Goal: Check status: Check status

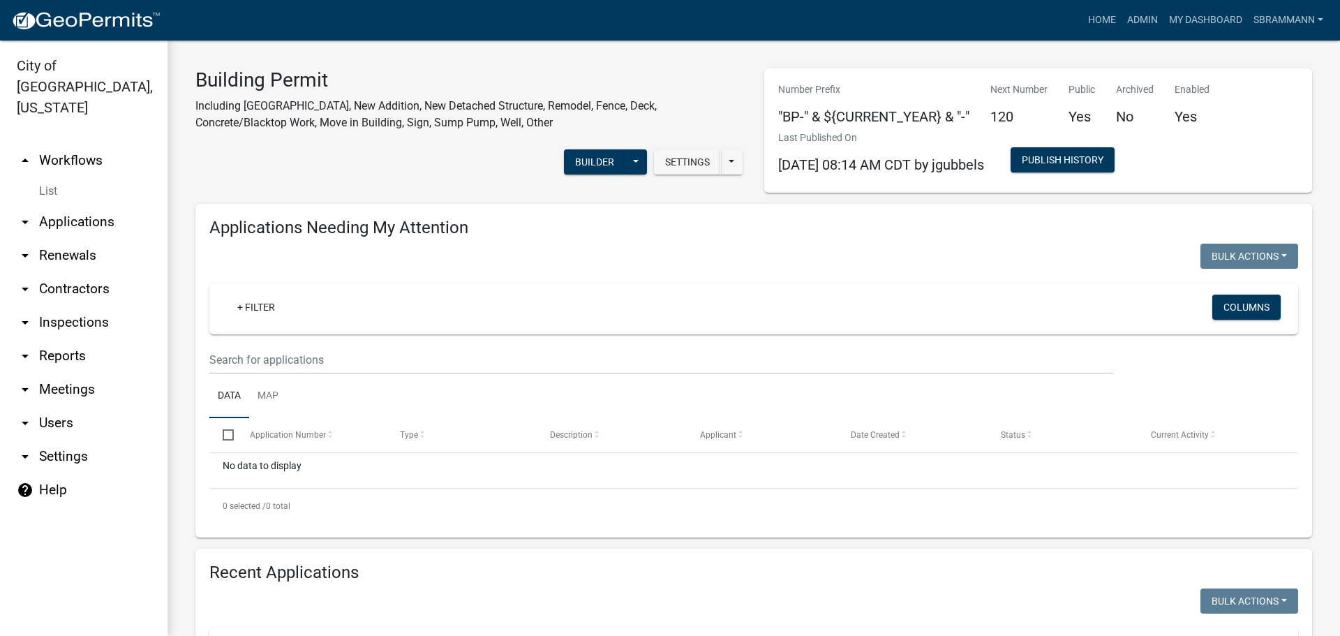
select select "3: 100"
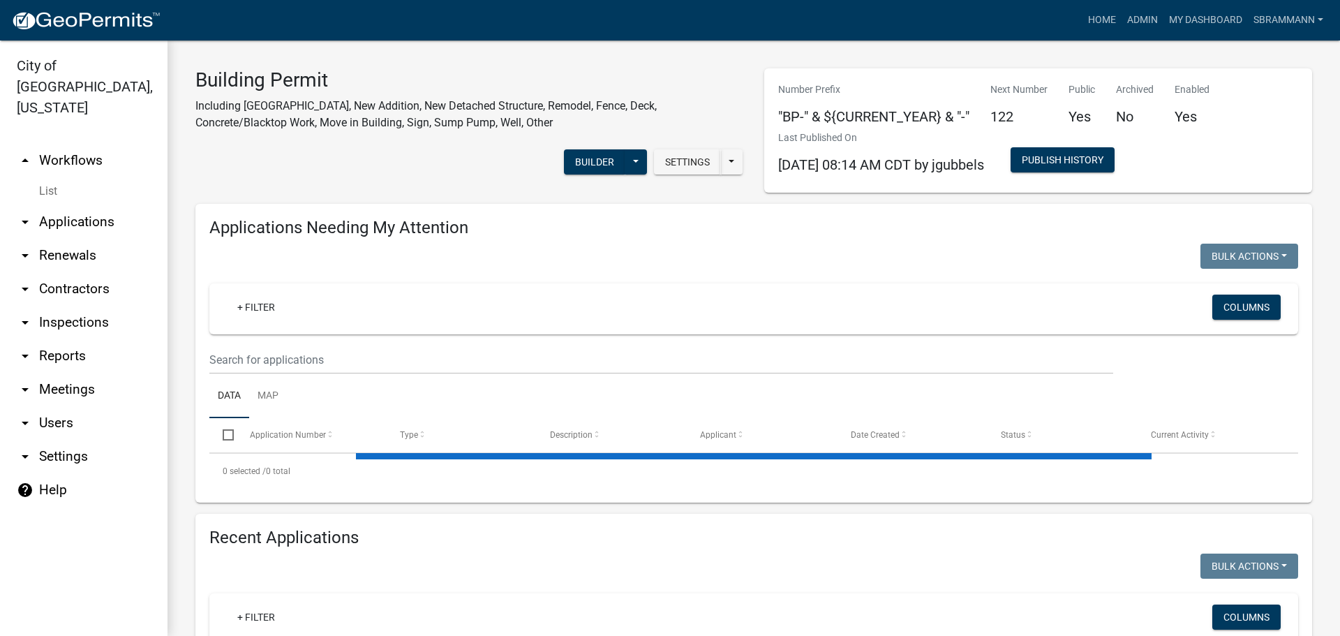
select select "3: 100"
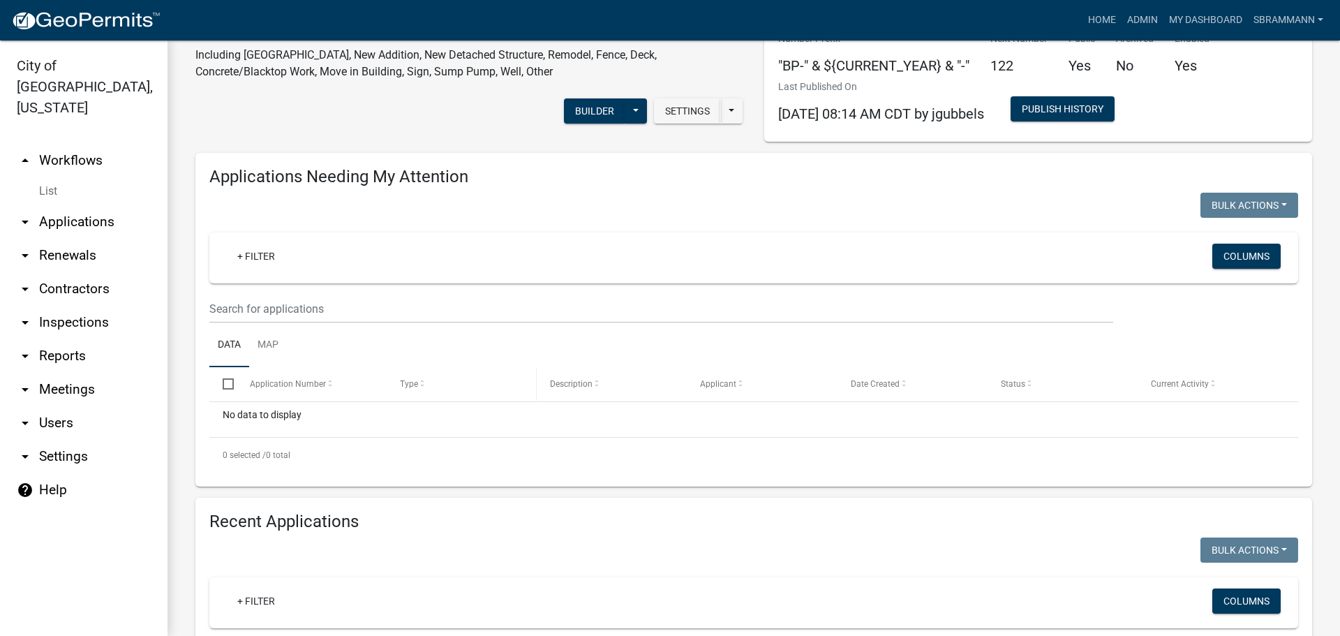
scroll to position [349, 0]
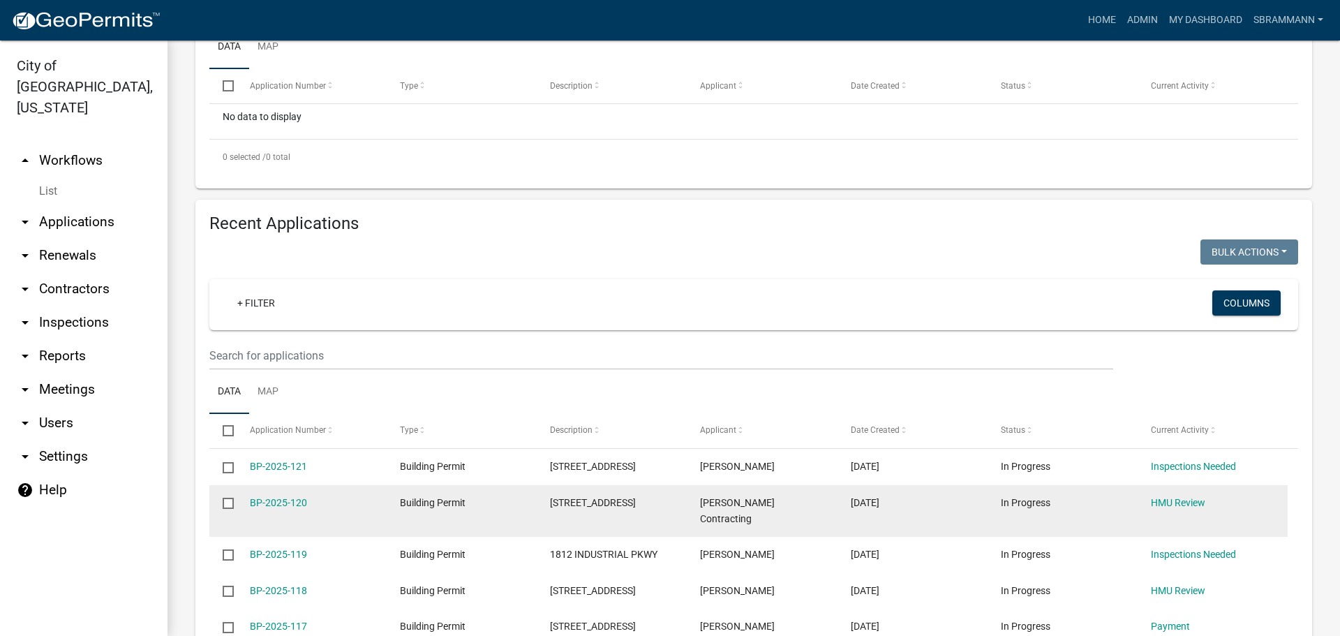
click at [285, 494] on datatable-body-cell "BP-2025-120" at bounding box center [311, 511] width 150 height 52
click at [285, 499] on link "BP-2025-120" at bounding box center [278, 502] width 57 height 11
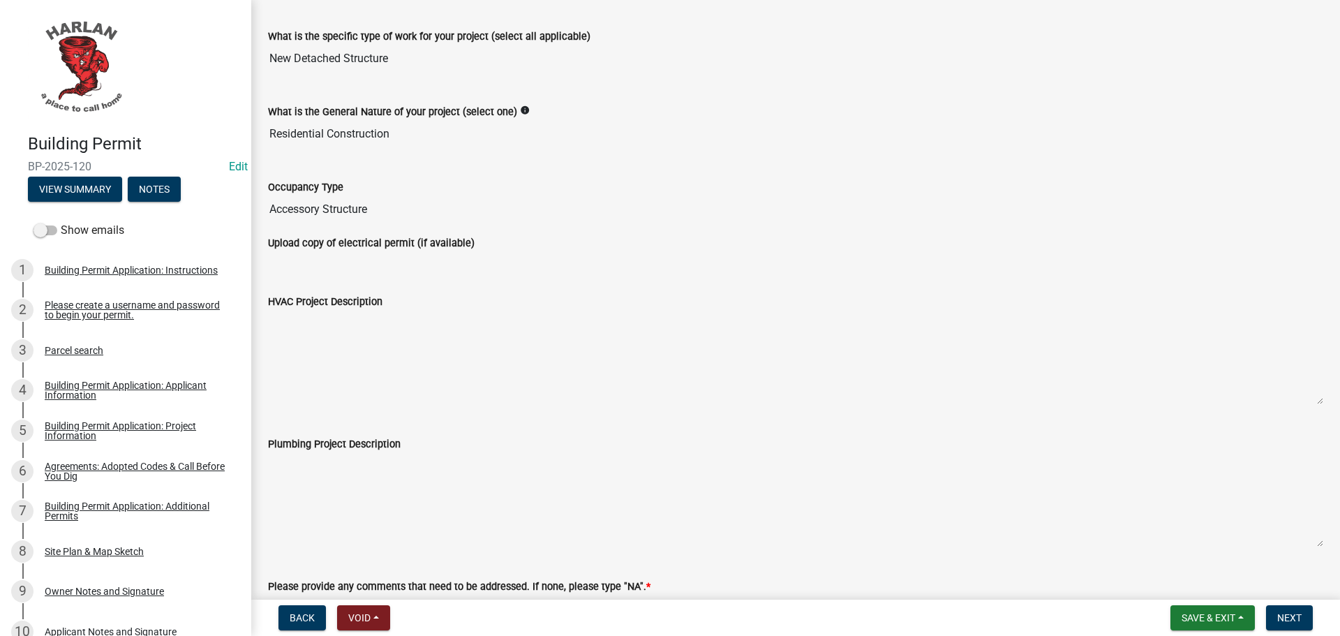
scroll to position [304, 0]
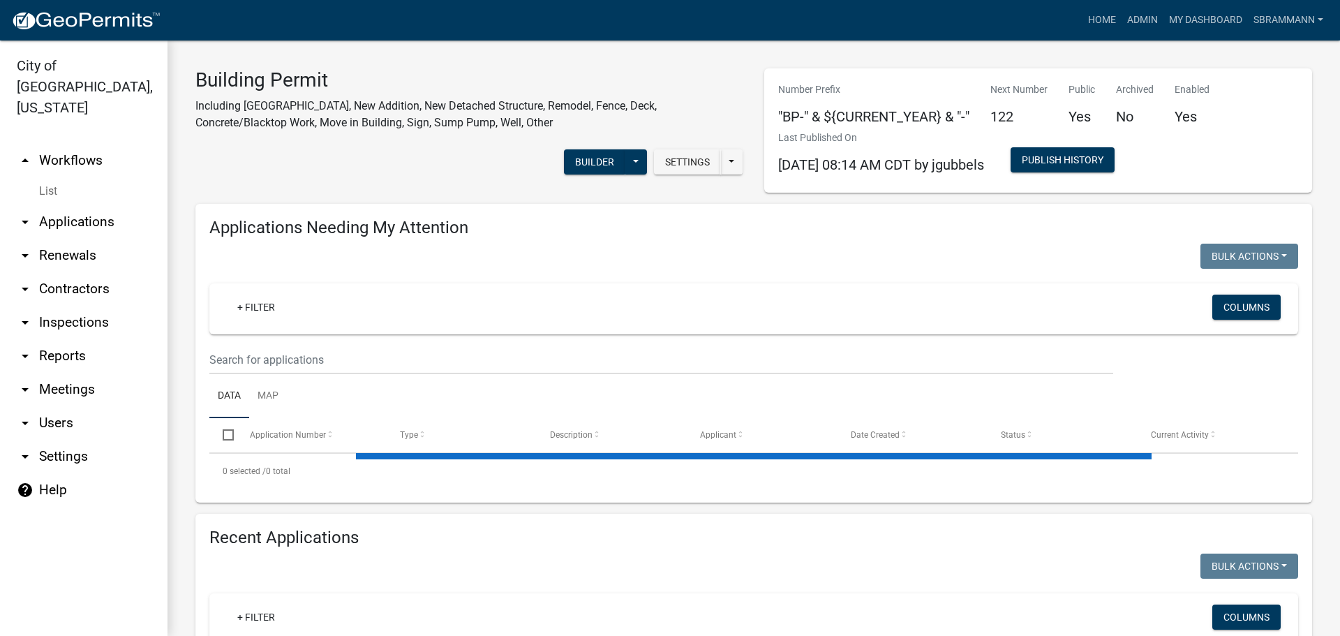
scroll to position [205, 0]
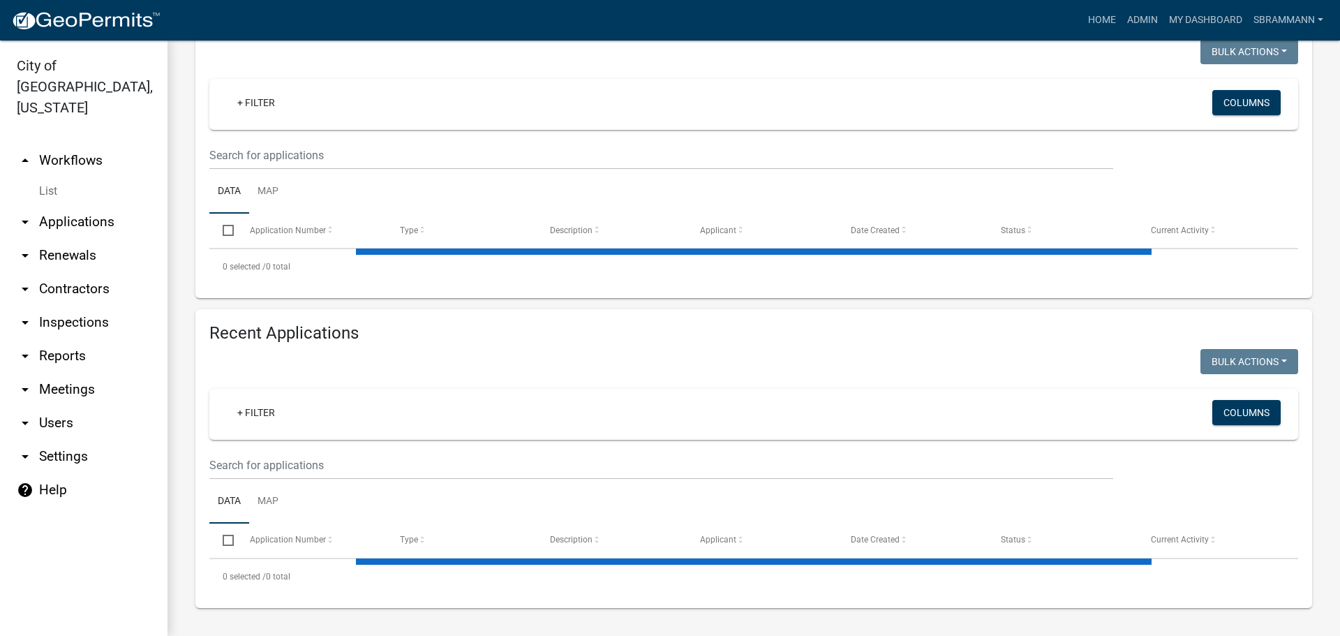
select select "3: 100"
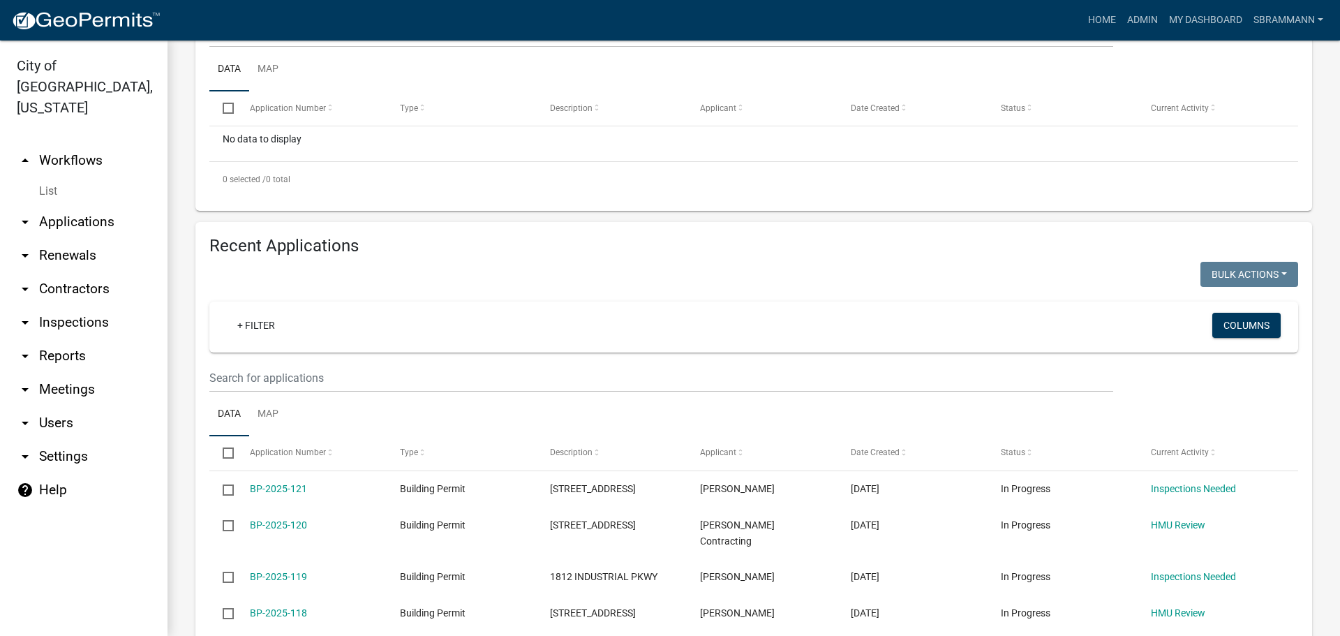
scroll to position [414, 0]
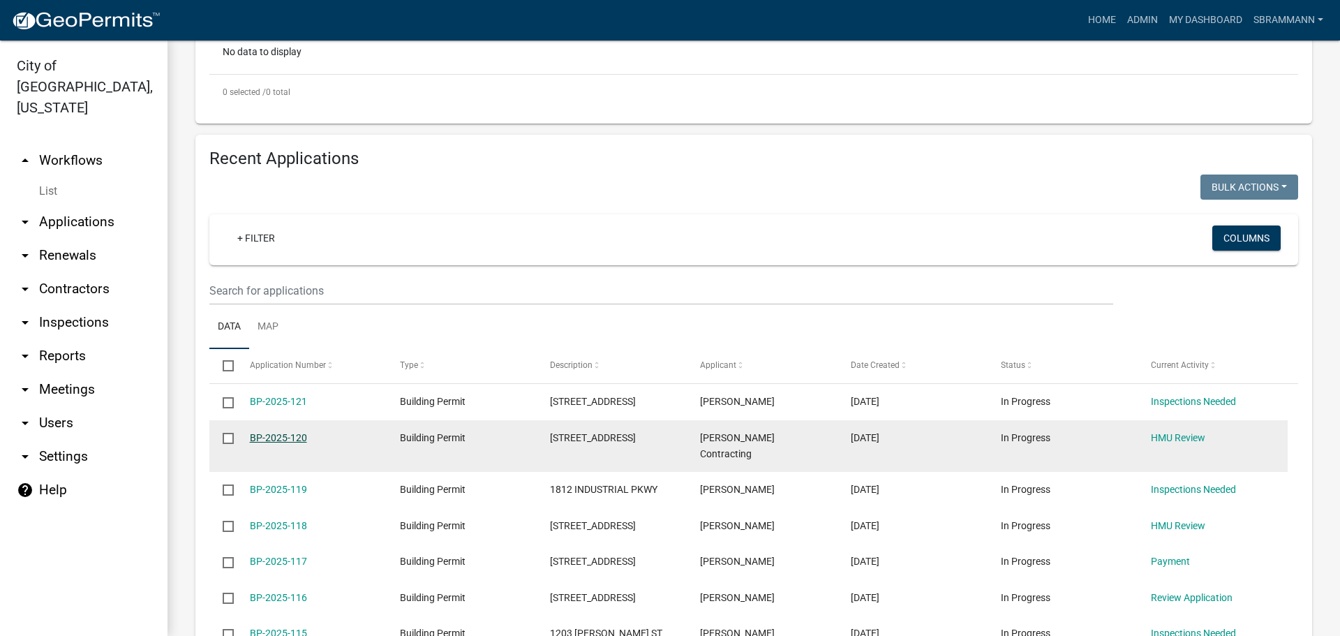
click at [281, 435] on link "BP-2025-120" at bounding box center [278, 437] width 57 height 11
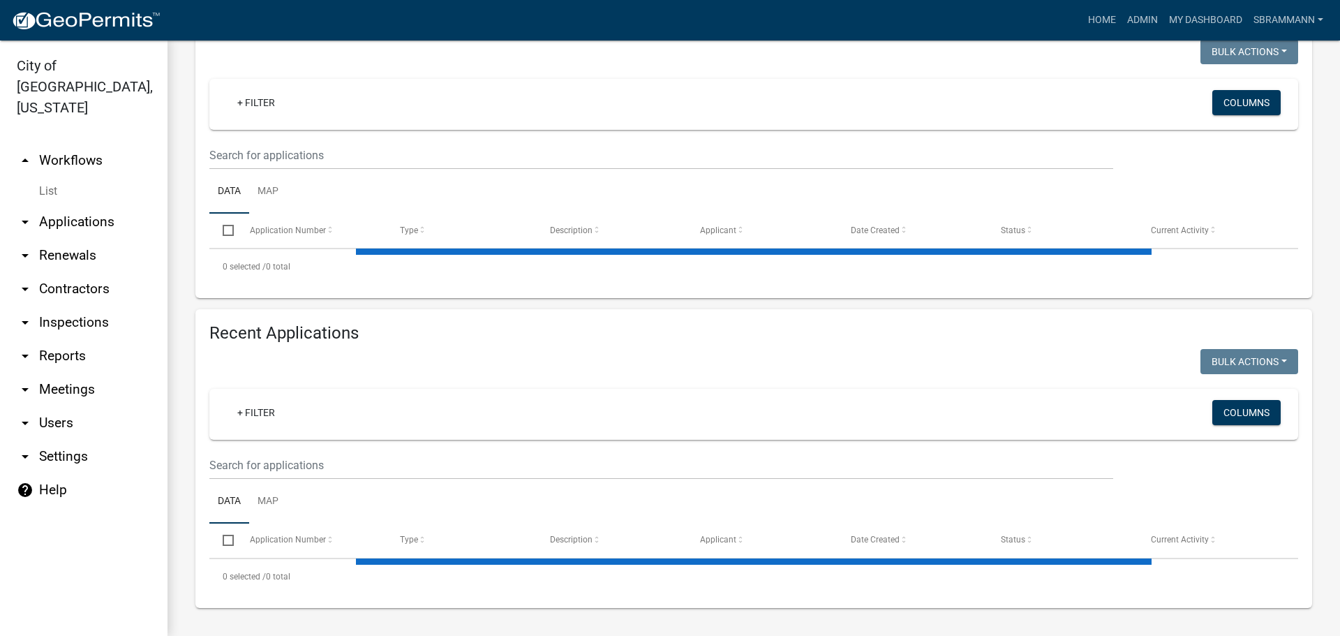
select select "3: 100"
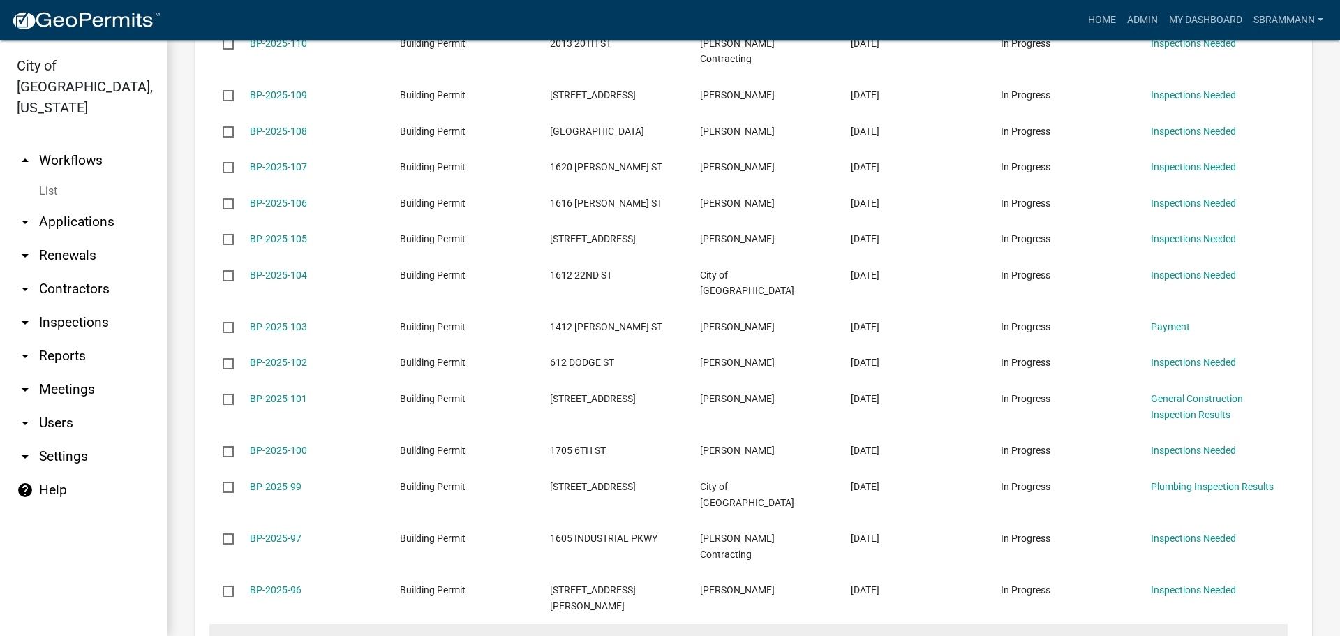
scroll to position [1426, 0]
